Goal: Answer question/provide support

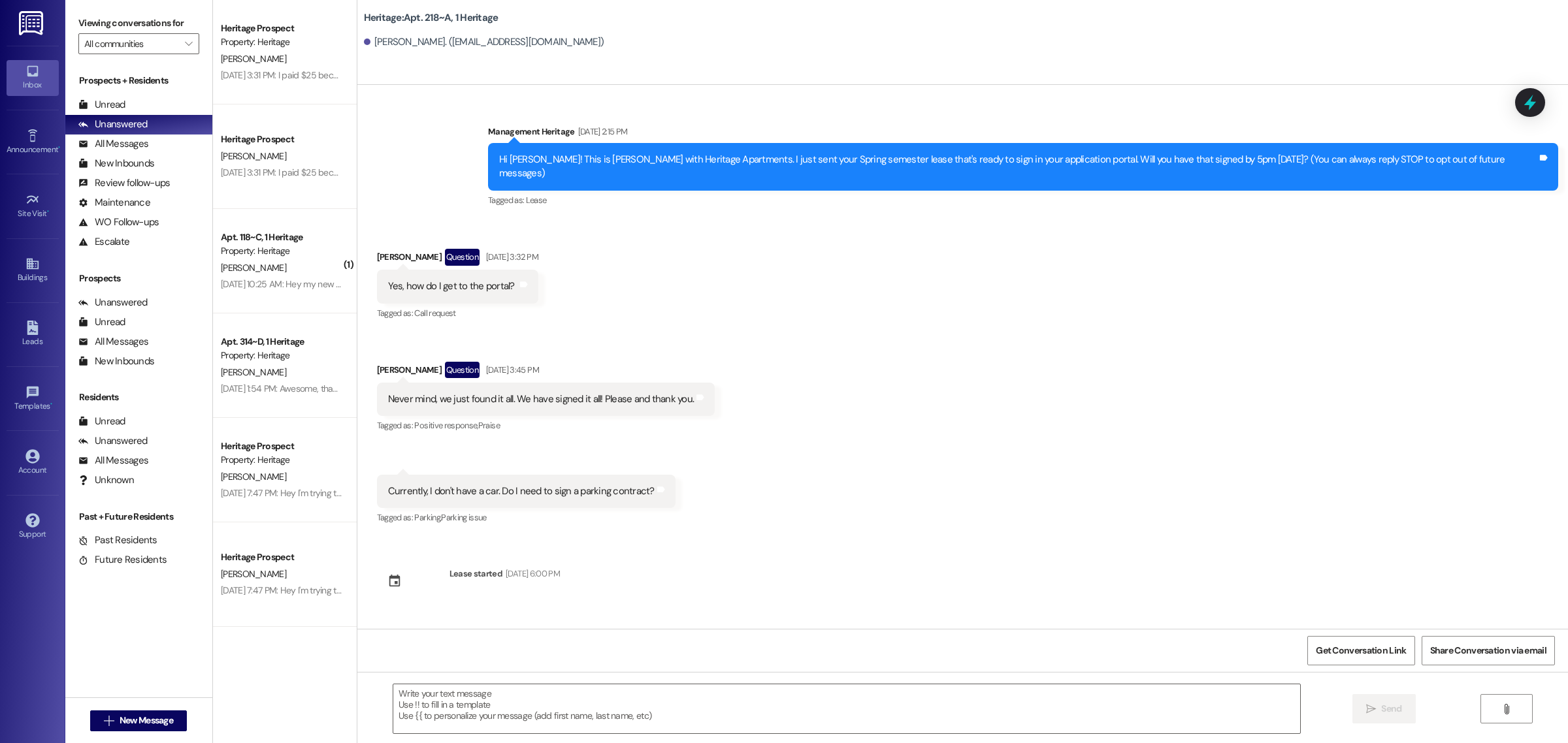
click at [938, 360] on div "Received via SMS Isaac Thomas Question Apr 17, 2025 at 3:32 PM Yes, how do I ge…" at bounding box center [963, 378] width 1211 height 317
click at [36, 521] on icon at bounding box center [32, 520] width 14 height 14
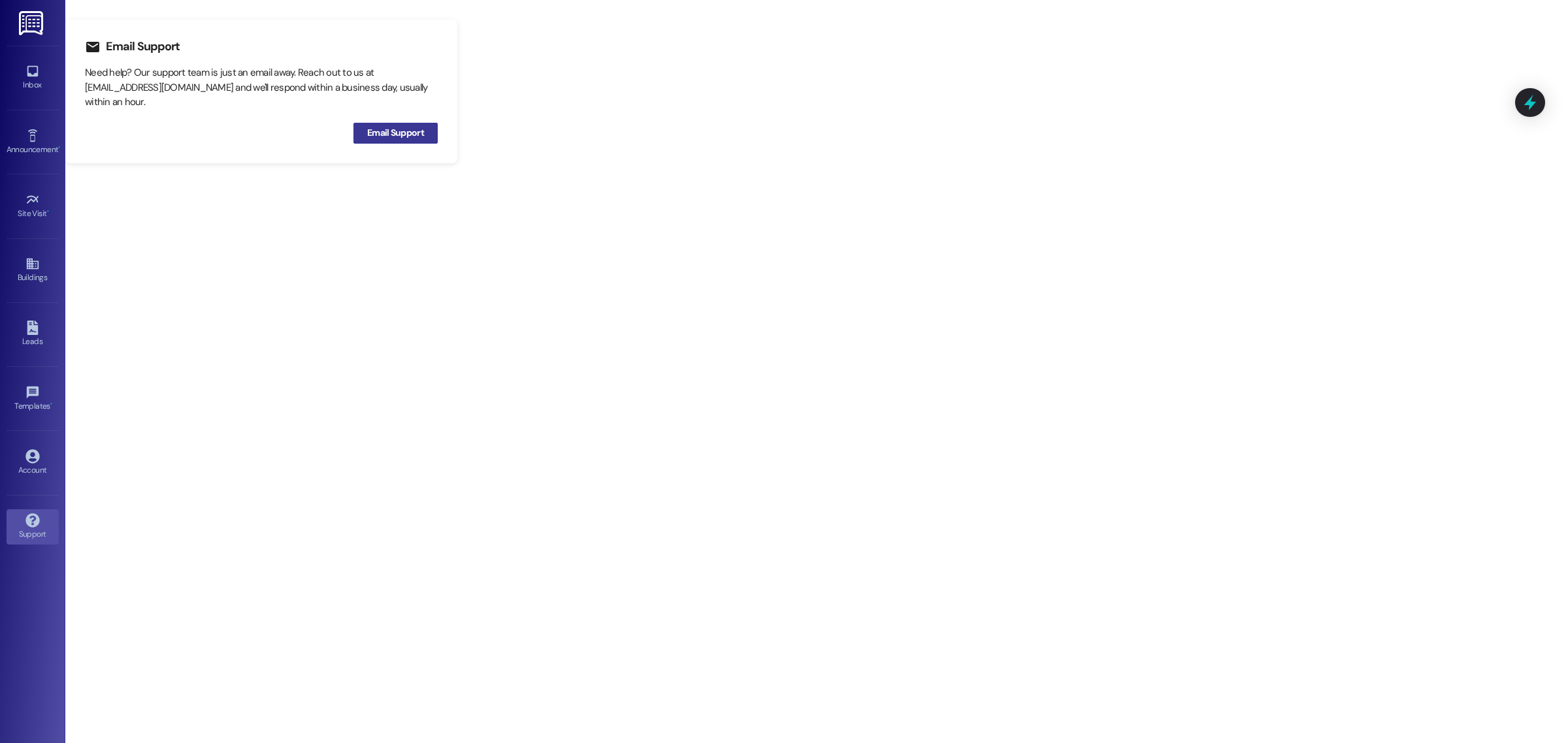
click at [387, 129] on span "Email Support" at bounding box center [395, 133] width 57 height 14
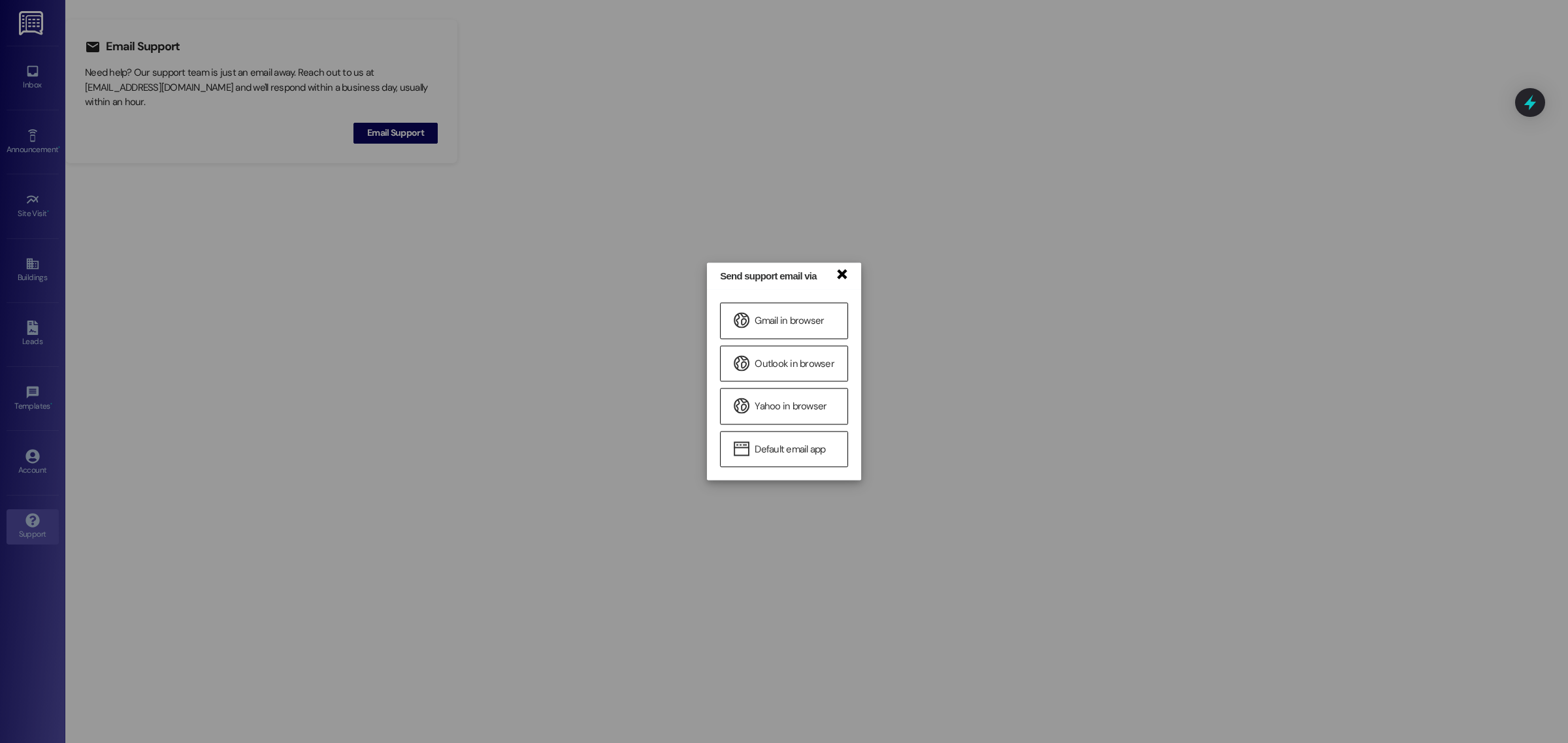
click at [843, 273] on link "×" at bounding box center [841, 273] width 13 height 14
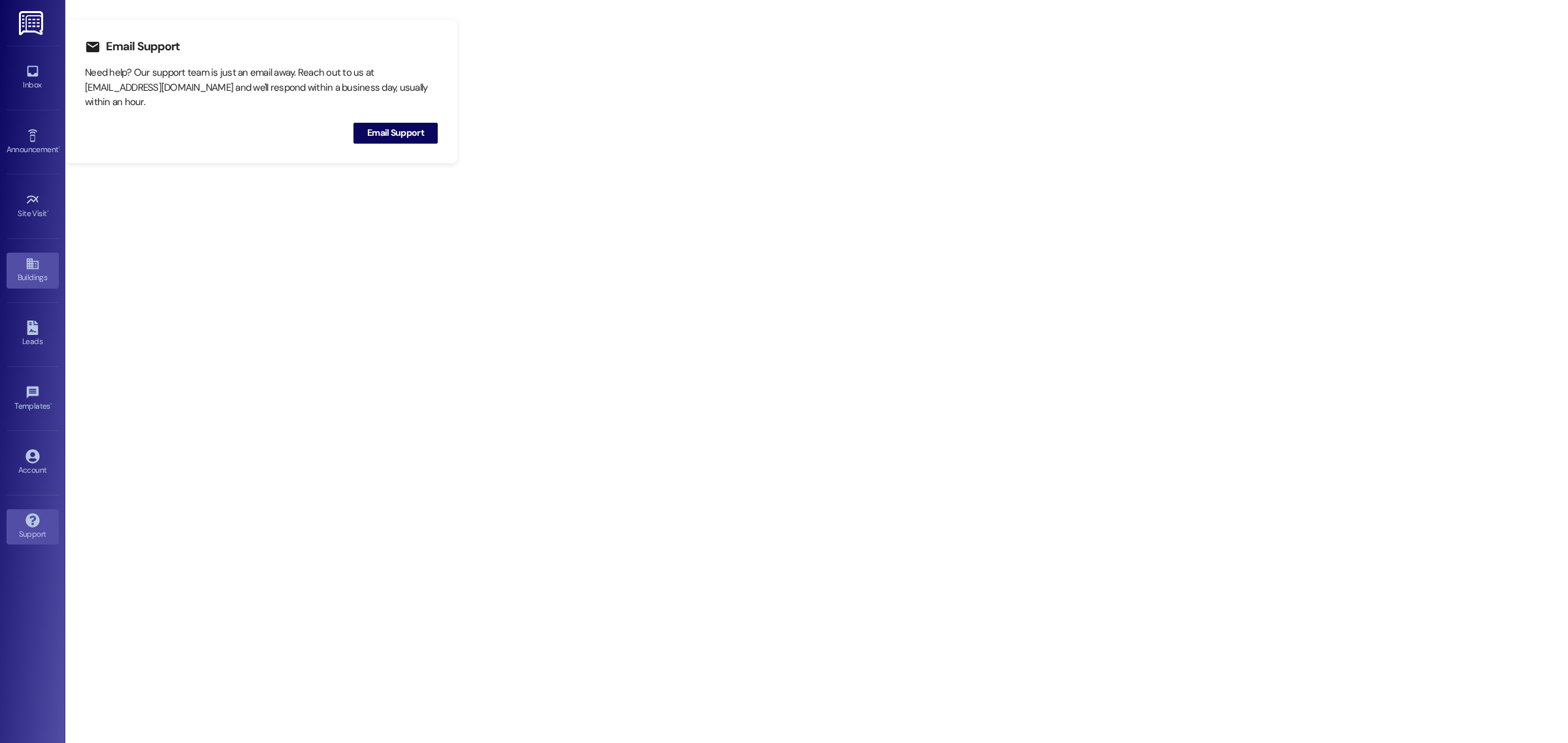
click at [26, 269] on icon at bounding box center [32, 263] width 14 height 14
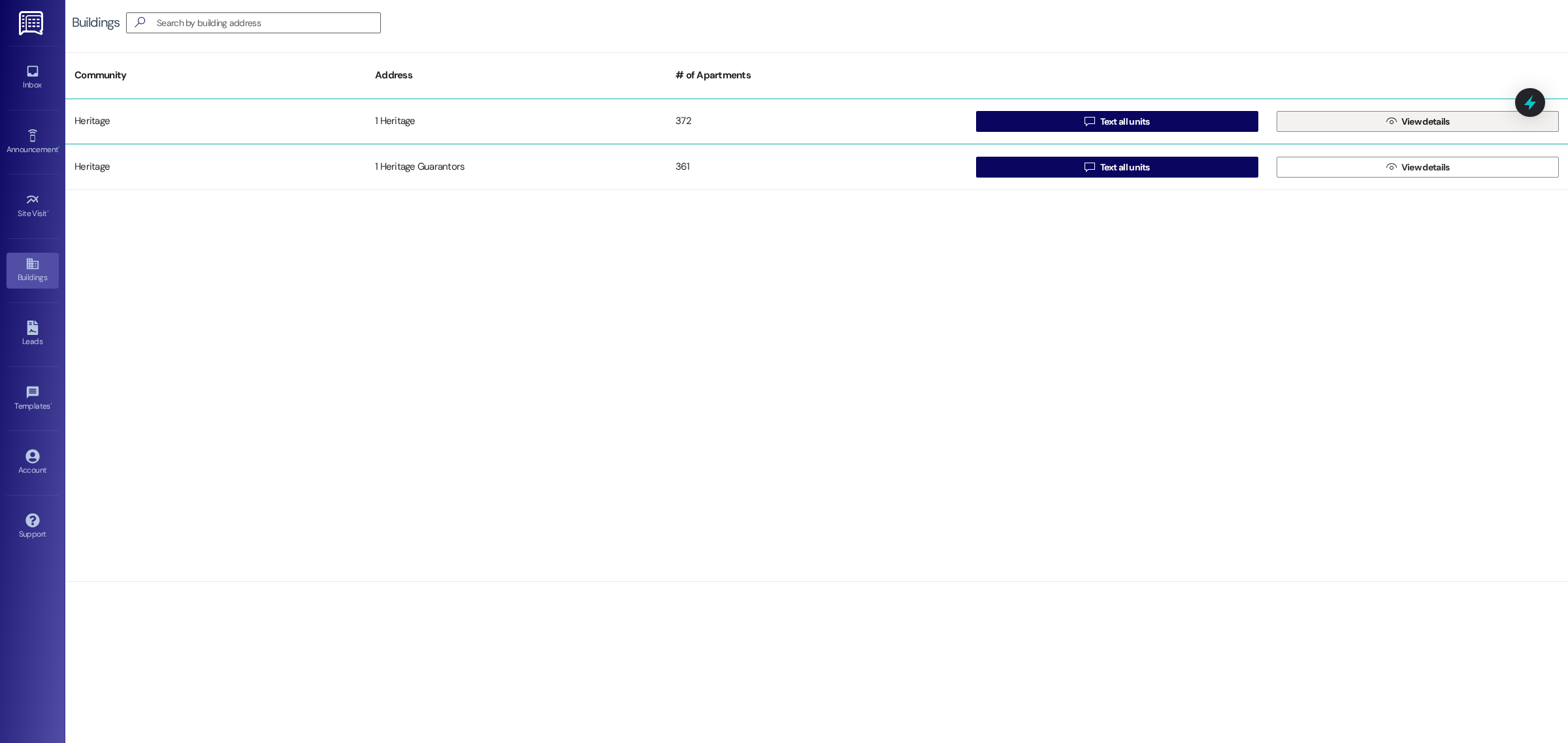
click at [1371, 122] on button " View details" at bounding box center [1418, 121] width 283 height 21
click at [30, 83] on div "Inbox" at bounding box center [33, 85] width 65 height 13
